Goal: Task Accomplishment & Management: Complete application form

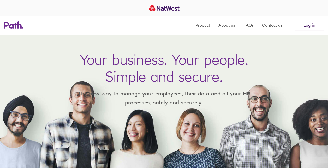
click at [306, 26] on link "Log in" at bounding box center [309, 25] width 29 height 10
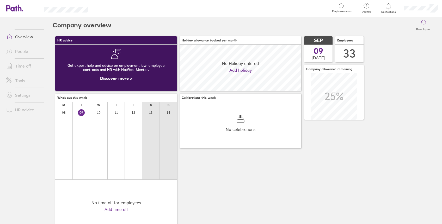
scroll to position [46, 122]
click at [24, 52] on link "People" at bounding box center [23, 51] width 42 height 10
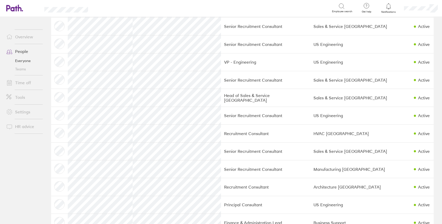
scroll to position [174, 0]
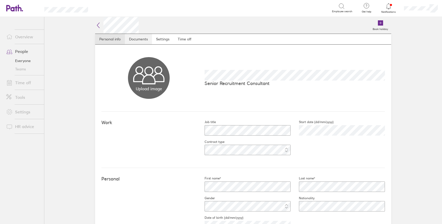
click at [137, 39] on link "Documents" at bounding box center [138, 39] width 27 height 10
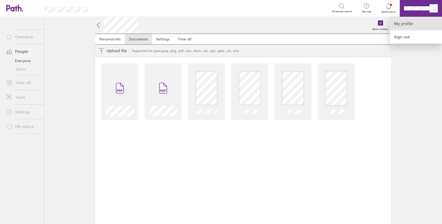
drag, startPoint x: 413, startPoint y: 5, endPoint x: 406, endPoint y: 24, distance: 19.5
click at [406, 25] on link "My profile" at bounding box center [416, 23] width 52 height 13
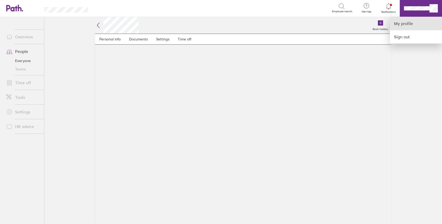
click at [411, 24] on link "My profile" at bounding box center [416, 23] width 52 height 13
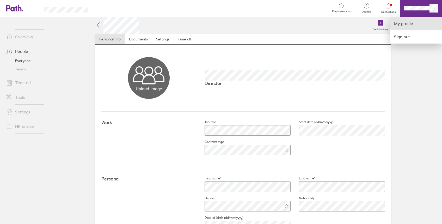
click at [411, 22] on link "My profile" at bounding box center [416, 23] width 52 height 13
click at [283, 81] on div at bounding box center [221, 112] width 442 height 224
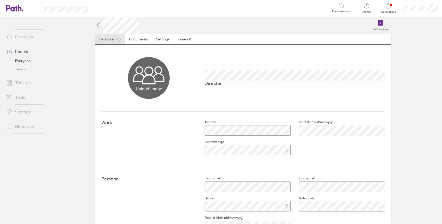
click at [28, 84] on link "Time off" at bounding box center [23, 82] width 42 height 10
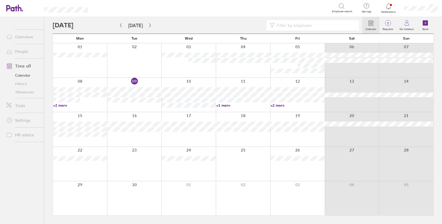
click at [133, 151] on div at bounding box center [134, 164] width 54 height 34
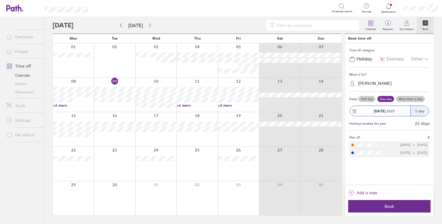
click at [410, 100] on label "More than a day" at bounding box center [410, 99] width 29 height 6
drag, startPoint x: 410, startPoint y: 100, endPoint x: 403, endPoint y: 96, distance: 8.1
click at [403, 96] on label "More than a day" at bounding box center [410, 99] width 29 height 6
click at [0, 0] on input "More than a day" at bounding box center [0, 0] width 0 height 0
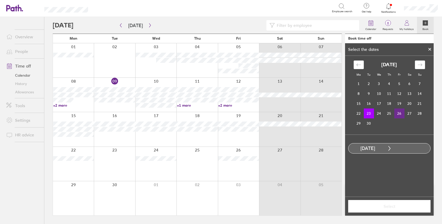
click at [400, 112] on td "26" at bounding box center [399, 113] width 10 height 10
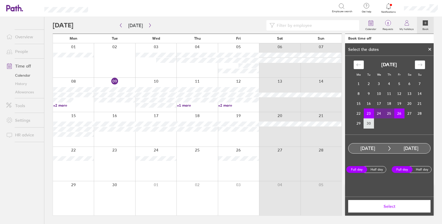
click at [370, 125] on td "30" at bounding box center [369, 123] width 10 height 10
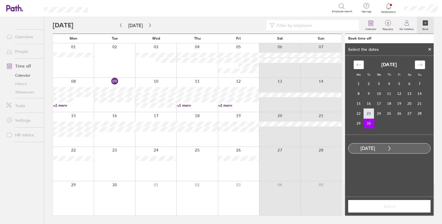
click at [369, 115] on td "23" at bounding box center [369, 113] width 10 height 10
click at [369, 123] on td "30" at bounding box center [369, 123] width 10 height 10
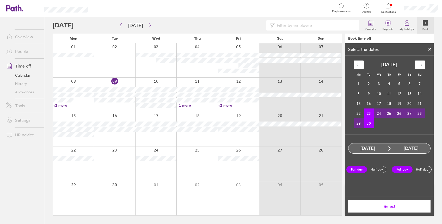
click at [389, 207] on span "Select" at bounding box center [389, 206] width 75 height 5
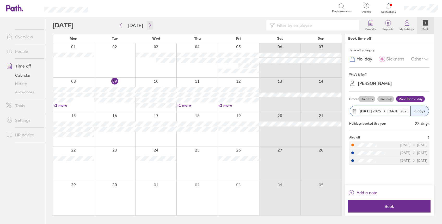
click at [151, 26] on button "button" at bounding box center [150, 25] width 7 height 9
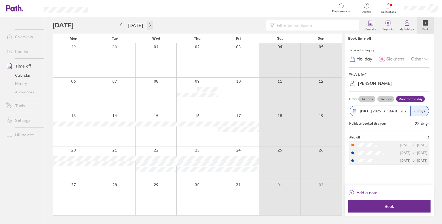
click at [149, 25] on icon "button" at bounding box center [150, 25] width 2 height 4
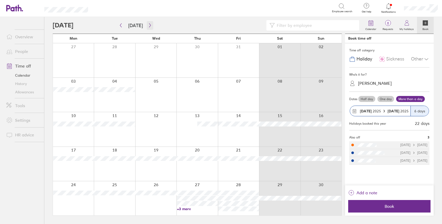
click at [147, 22] on button "button" at bounding box center [150, 25] width 7 height 9
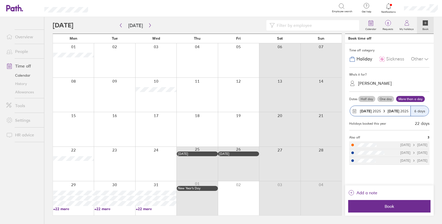
click at [77, 185] on div at bounding box center [73, 198] width 41 height 34
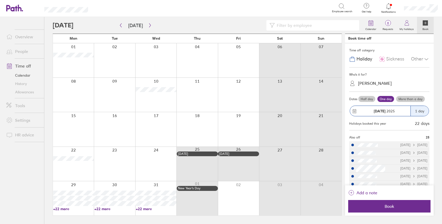
click at [396, 102] on label "More than a day" at bounding box center [410, 99] width 29 height 6
click at [0, 0] on input "More than a day" at bounding box center [0, 0] width 0 height 0
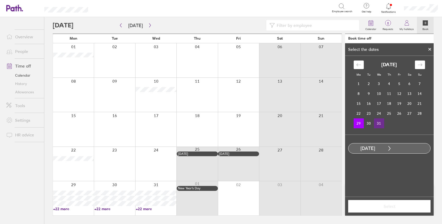
click at [379, 124] on td "31" at bounding box center [379, 123] width 10 height 10
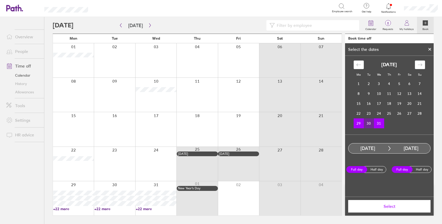
click at [385, 210] on button "Select" at bounding box center [389, 206] width 82 height 13
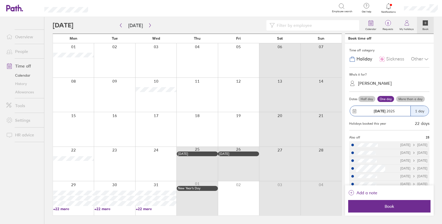
click at [370, 87] on div "[PERSON_NAME]" at bounding box center [393, 83] width 74 height 10
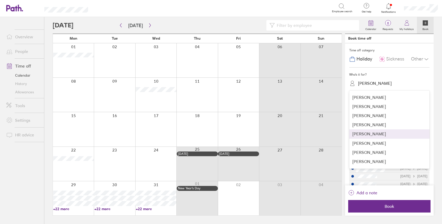
scroll to position [104, 0]
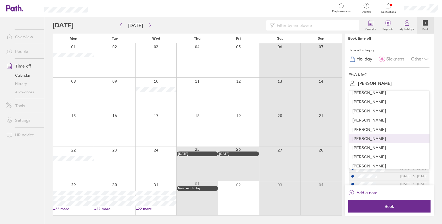
click at [375, 140] on div "[PERSON_NAME]" at bounding box center [389, 138] width 80 height 9
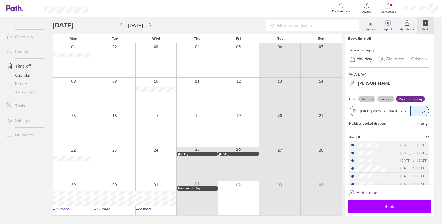
click at [402, 202] on button "Book" at bounding box center [389, 206] width 82 height 13
